Goal: Check status: Check status

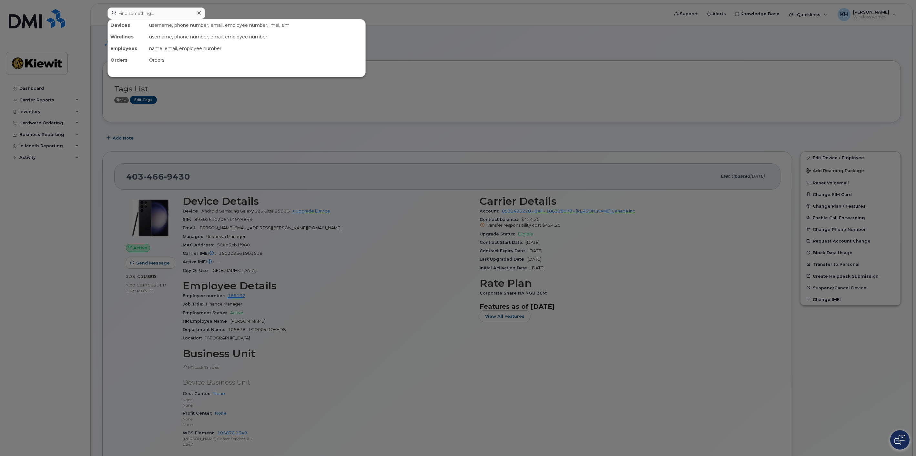
scroll to position [70, 0]
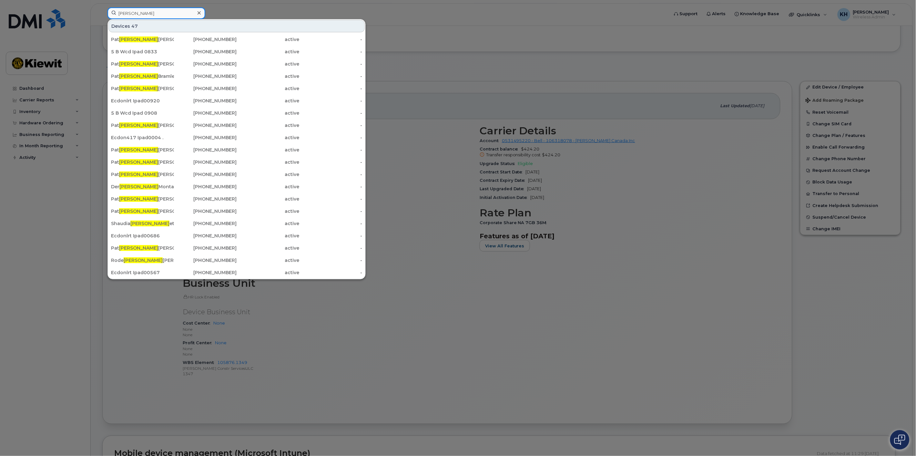
click at [153, 13] on input "[PERSON_NAME]" at bounding box center [157, 13] width 98 height 12
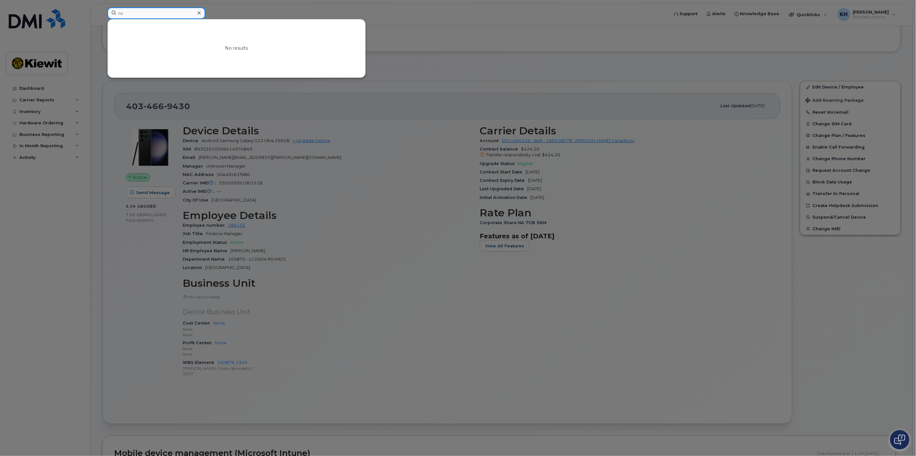
type input "r"
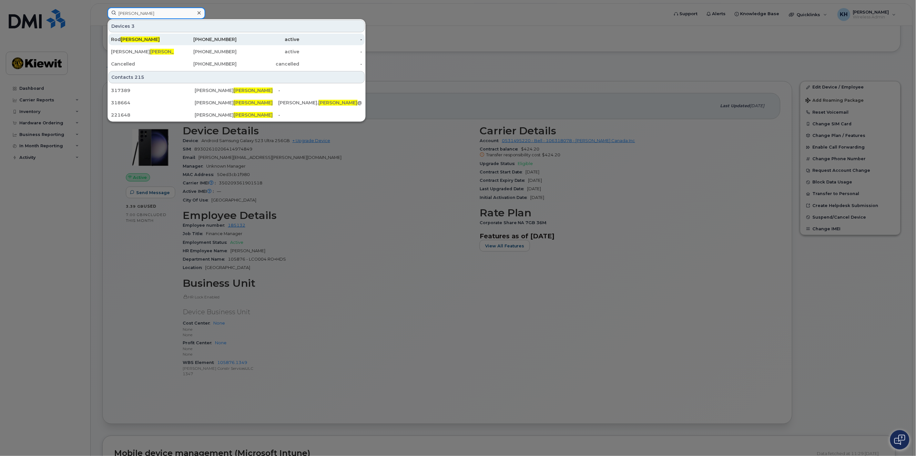
type input "walsh"
click at [138, 38] on div "Rod Walsh" at bounding box center [142, 39] width 63 height 6
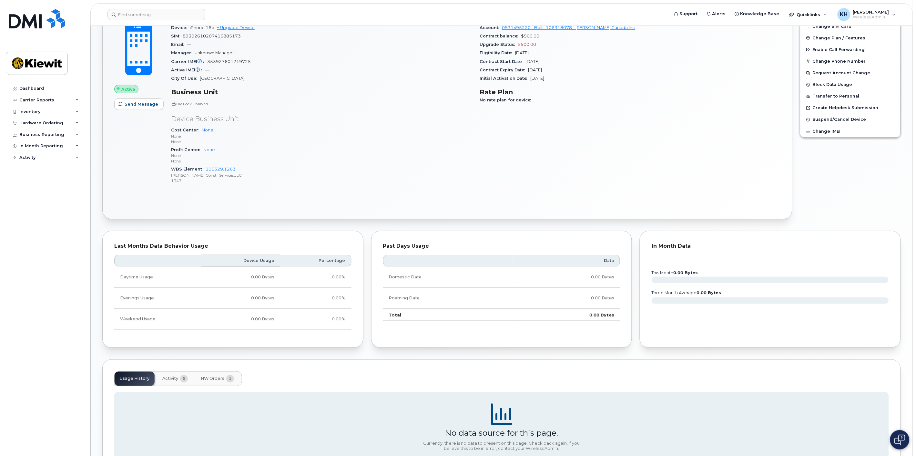
scroll to position [240, 0]
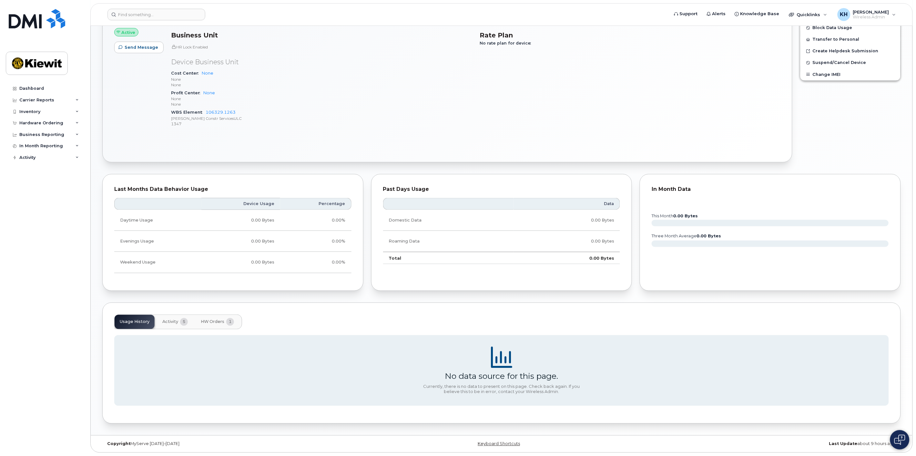
click at [173, 327] on button "Activity 5" at bounding box center [175, 322] width 36 height 14
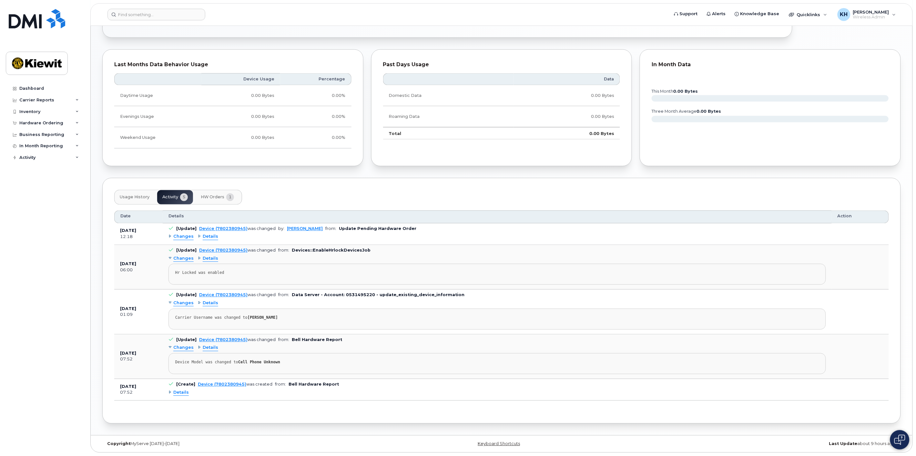
scroll to position [365, 0]
click at [201, 195] on span "HW Orders" at bounding box center [213, 197] width 24 height 5
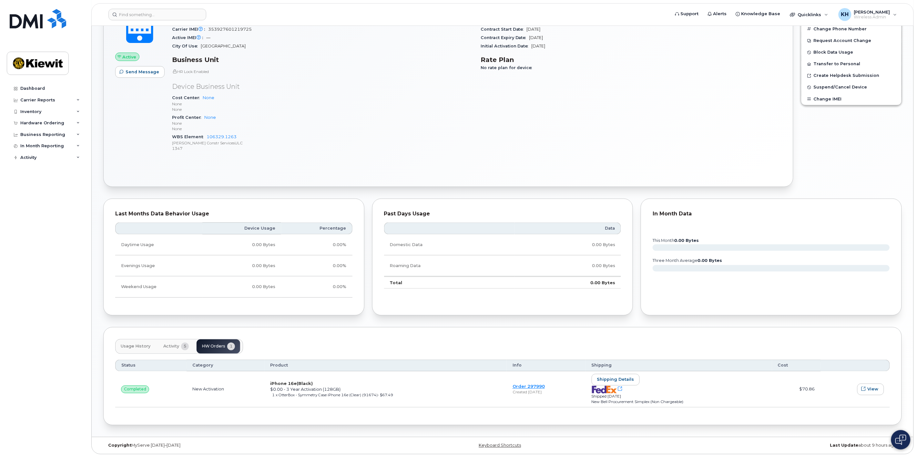
scroll to position [217, 0]
click at [614, 379] on span "Shipping details" at bounding box center [614, 378] width 37 height 6
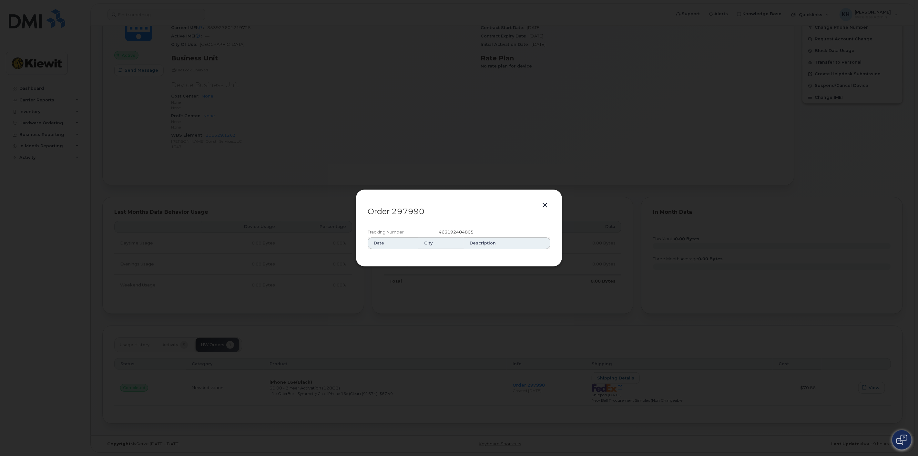
click at [454, 231] on span "463192484805" at bounding box center [456, 231] width 35 height 5
click at [453, 231] on span "463192484805" at bounding box center [456, 231] width 35 height 5
copy span "463192484805"
